Goal: Navigation & Orientation: Find specific page/section

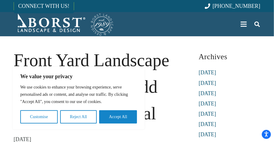
click at [79, 23] on img "Borst-Logo" at bounding box center [64, 24] width 101 height 24
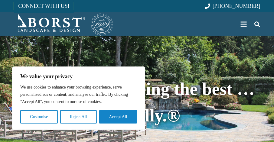
click at [248, 28] on link "Menu" at bounding box center [244, 24] width 15 height 15
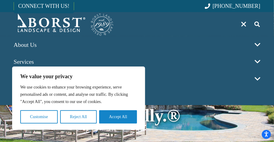
click at [84, 118] on button "Reject All" at bounding box center [78, 117] width 37 height 13
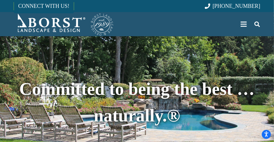
click at [243, 24] on div "Menu" at bounding box center [244, 24] width 6 height 1
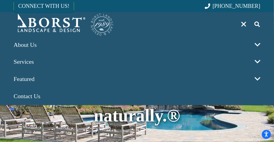
click at [258, 64] on span at bounding box center [257, 62] width 13 height 17
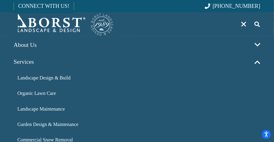
click at [258, 58] on span at bounding box center [257, 62] width 13 height 17
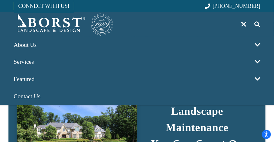
click at [256, 41] on span at bounding box center [257, 44] width 13 height 17
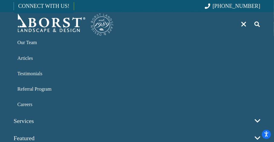
scroll to position [20, 0]
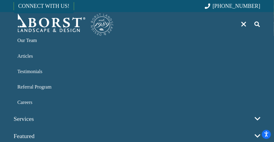
click at [38, 55] on link "Articles" at bounding box center [137, 56] width 255 height 15
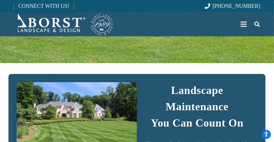
scroll to position [125, 0]
